Goal: Task Accomplishment & Management: Complete application form

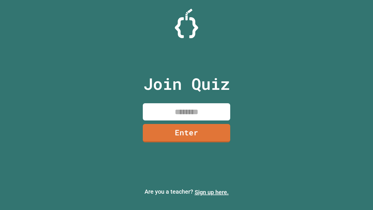
click at [212, 192] on link "Sign up here." at bounding box center [212, 192] width 34 height 7
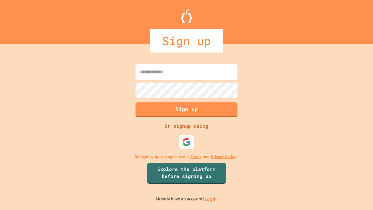
click at [212, 199] on link "Log in." at bounding box center [211, 199] width 13 height 6
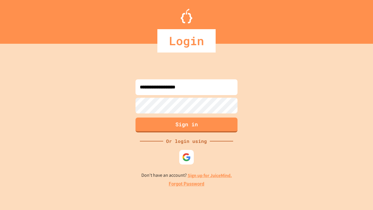
type input "**********"
